Goal: Transaction & Acquisition: Book appointment/travel/reservation

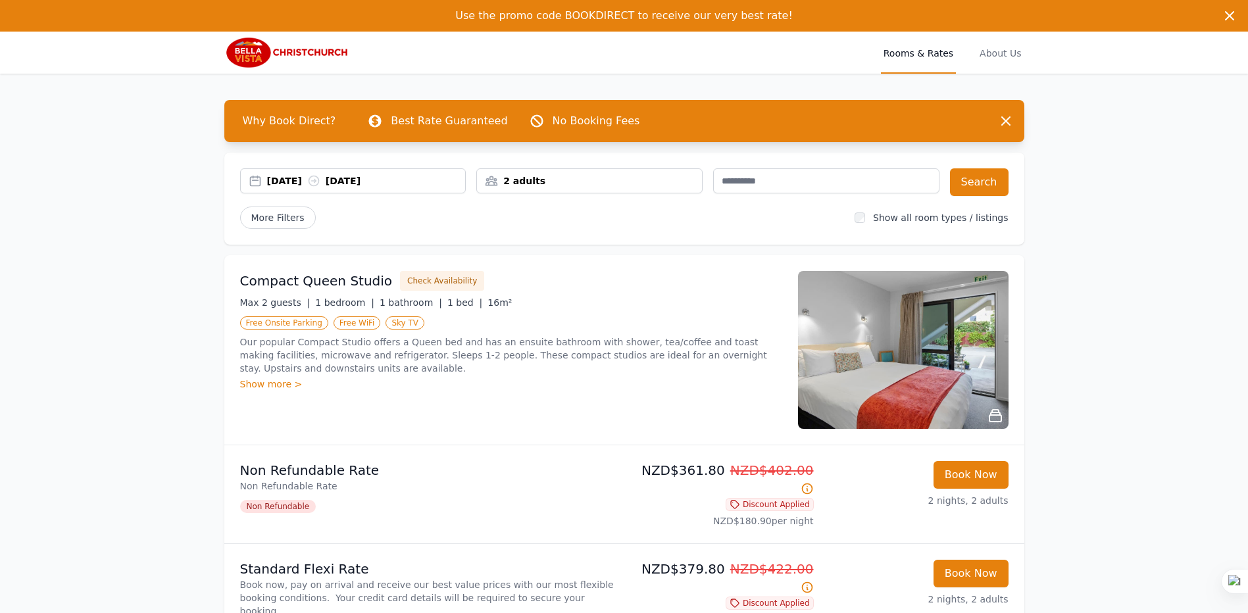
click at [539, 180] on div "2 adults" at bounding box center [589, 180] width 225 height 13
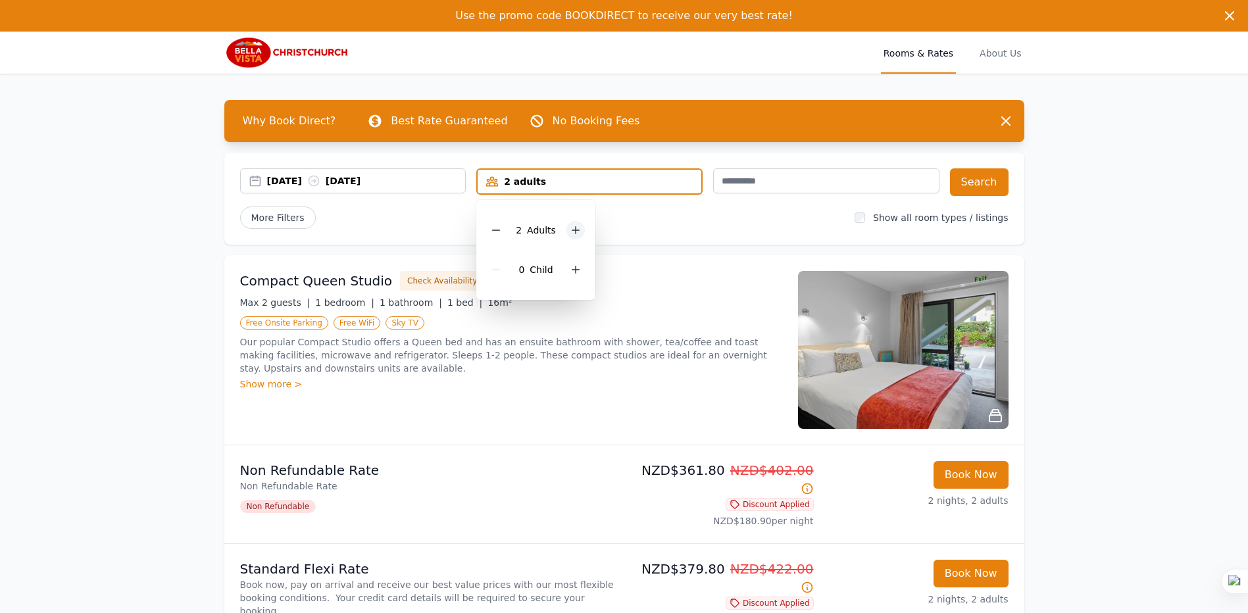
click at [571, 231] on icon at bounding box center [575, 230] width 11 height 11
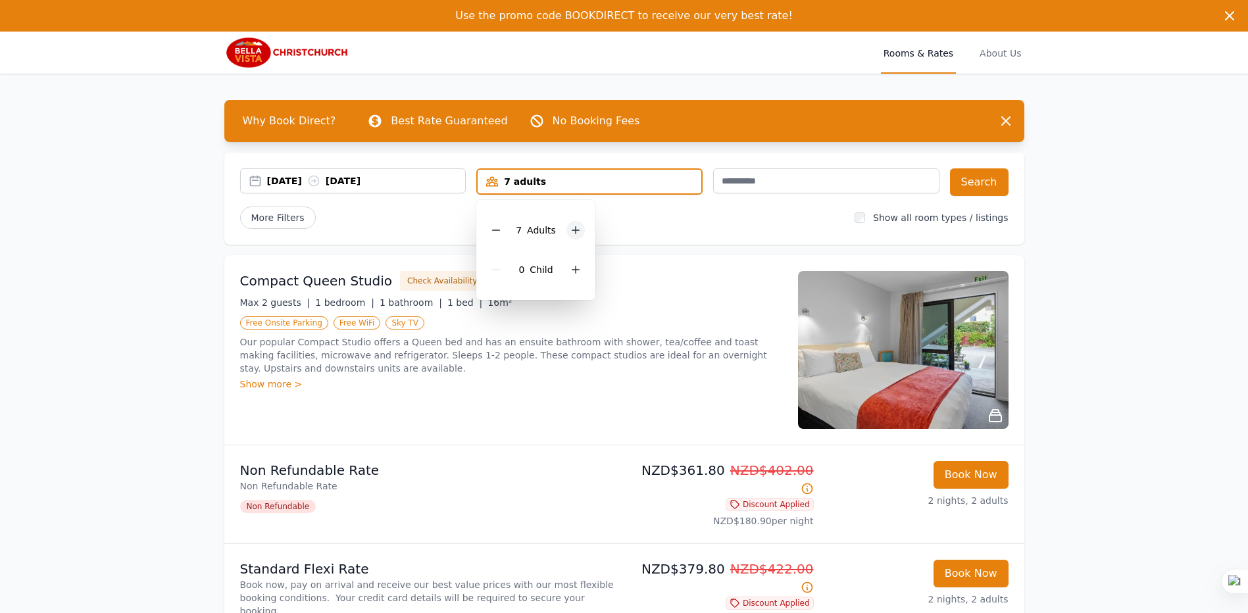
click at [571, 231] on icon at bounding box center [575, 230] width 11 height 11
click at [972, 175] on button "Search" at bounding box center [979, 182] width 59 height 28
